Goal: Task Accomplishment & Management: Manage account settings

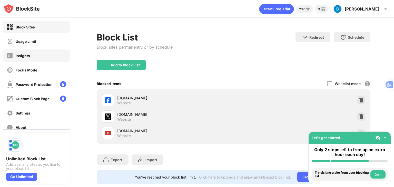
click at [26, 58] on div "Insights" at bounding box center [18, 56] width 23 height 6
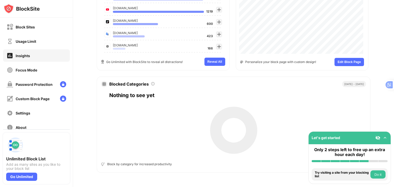
scroll to position [0, 4]
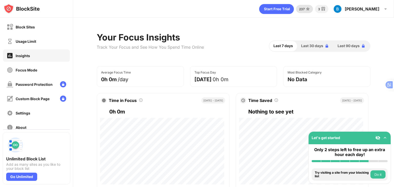
click at [305, 10] on div "237" at bounding box center [302, 9] width 6 height 4
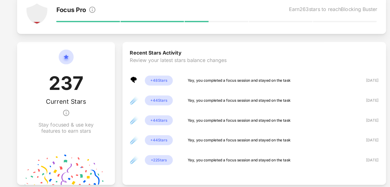
scroll to position [100, 0]
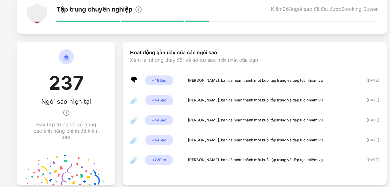
click at [235, 74] on font "Xem lại những thay đổi về số dư sao mới nhất của bạn" at bounding box center [188, 74] width 105 height 5
click at [160, 91] on font "Sao" at bounding box center [163, 91] width 6 height 4
click at [161, 112] on div "🌪 + 48 Sao Yay, bạn đã hoàn thành một buổi tập trung và tiếp tục nhiệm vụ 11 th…" at bounding box center [238, 127] width 205 height 80
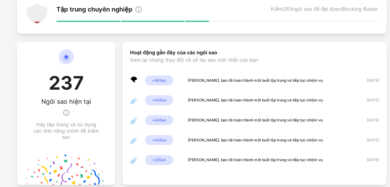
click at [161, 112] on div "🌪 + 48 Sao Yay, bạn đã hoàn thành một buổi tập trung và tiếp tục nhiệm vụ 11 th…" at bounding box center [238, 127] width 205 height 80
click at [159, 129] on div "🌪 + 48 Sao Yay, bạn đã hoàn thành một buổi tập trung và tiếp tục nhiệm vụ 11 th…" at bounding box center [238, 127] width 205 height 80
click at [78, 70] on img at bounding box center [83, 74] width 12 height 18
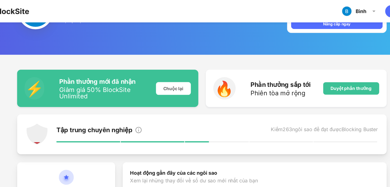
scroll to position [24, 0]
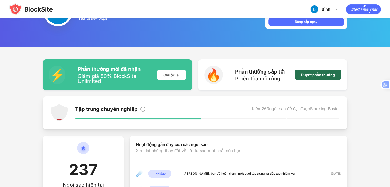
click at [314, 73] on font "Duyệt phần thưởng" at bounding box center [318, 75] width 34 height 4
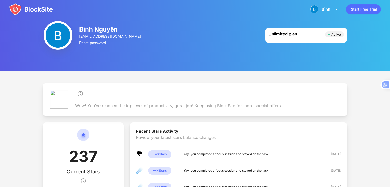
scroll to position [24, 0]
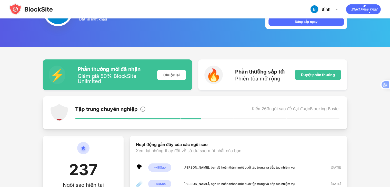
click at [61, 112] on img at bounding box center [59, 113] width 18 height 18
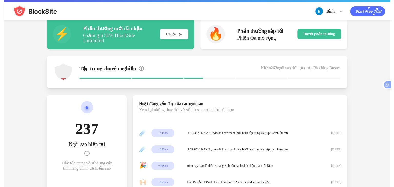
scroll to position [0, 0]
